Goal: Browse casually: Explore the website without a specific task or goal

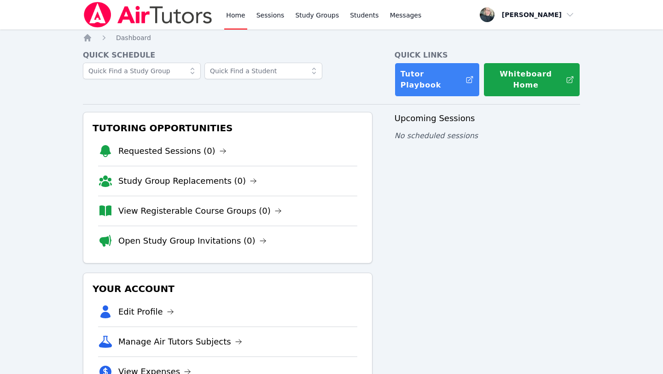
click at [518, 219] on div "Upcoming Sessions No scheduled sessions" at bounding box center [488, 268] width 186 height 312
